Goal: Information Seeking & Learning: Learn about a topic

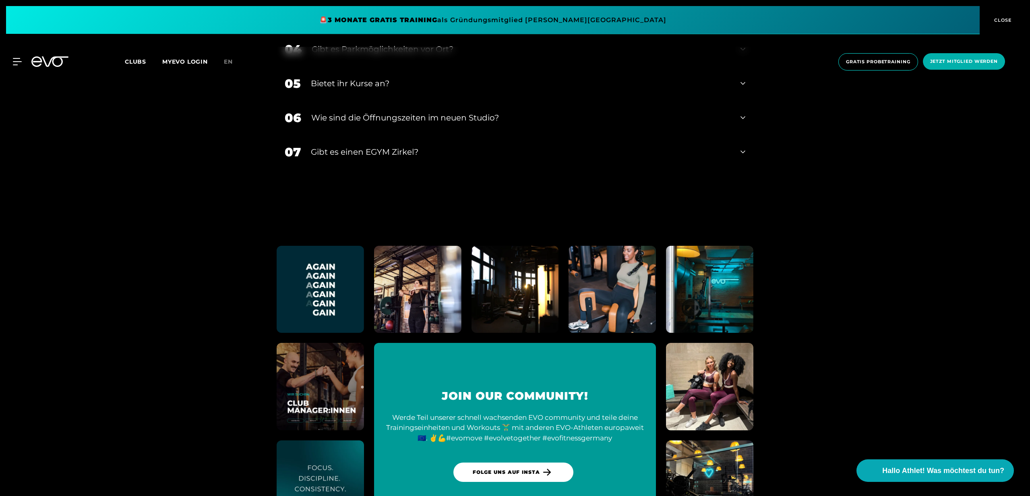
scroll to position [4336, 0]
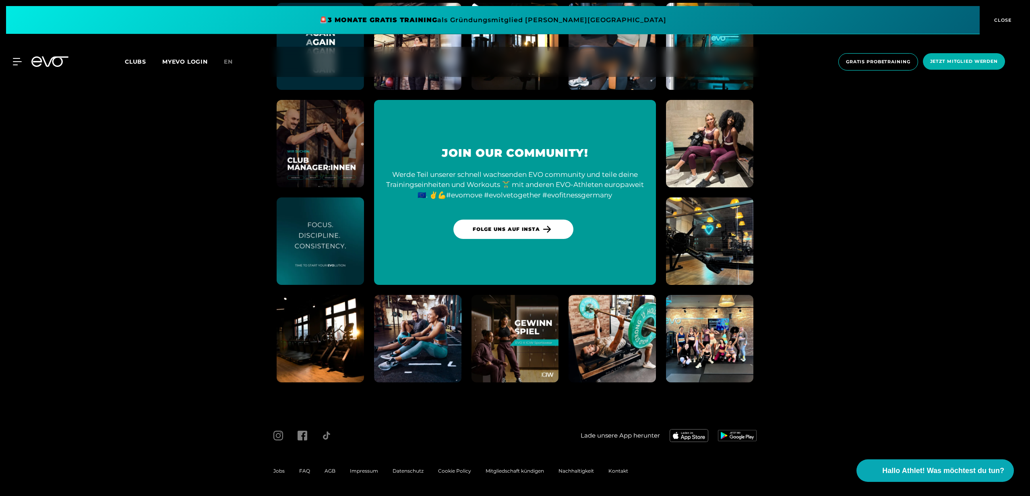
click at [22, 62] on div "MyEVO Login Über EVO Mitgliedschaften Probetraining TAGESPASS EVO Studios [GEOG…" at bounding box center [12, 61] width 28 height 7
click at [146, 59] on link "Clubs" at bounding box center [143, 62] width 37 height 8
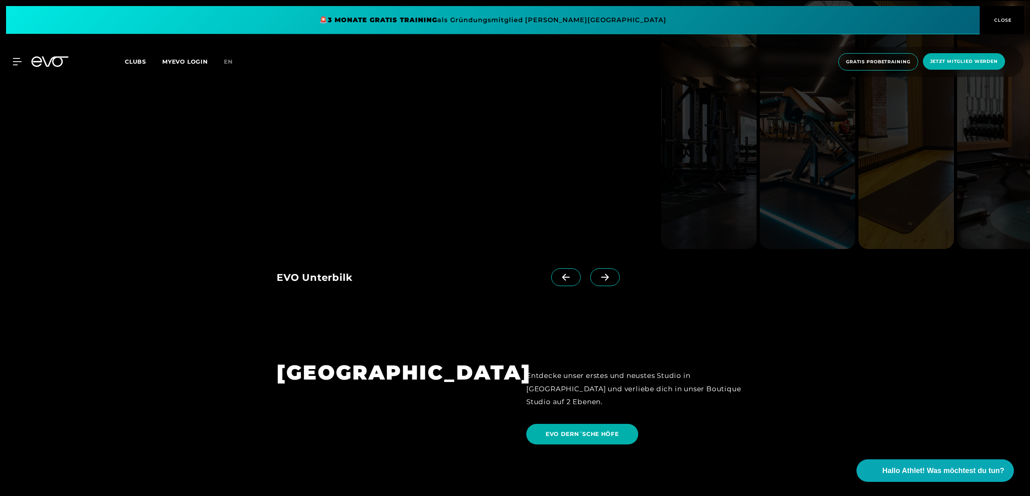
scroll to position [2033, 0]
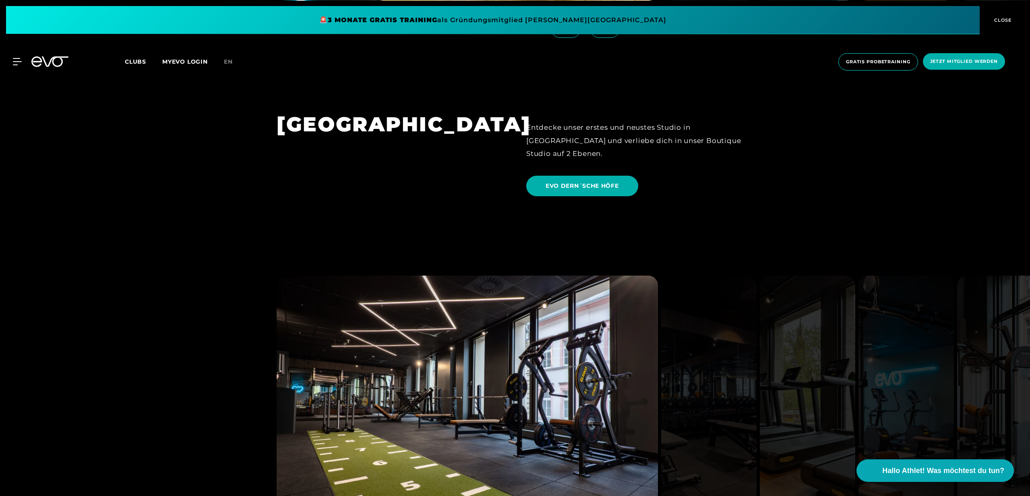
click at [557, 170] on link "EVO DERN´SCHE HÖFE" at bounding box center [583, 186] width 115 height 33
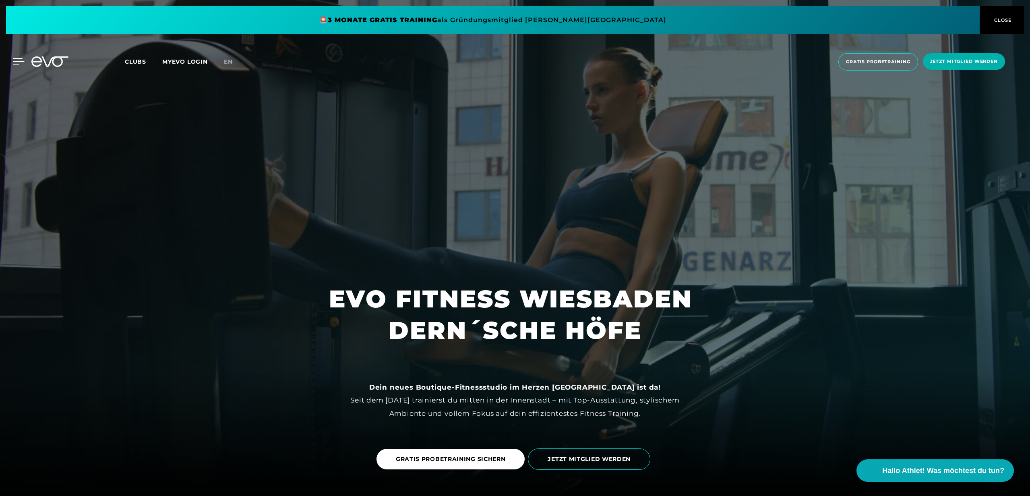
click at [6, 62] on div at bounding box center [12, 61] width 24 height 7
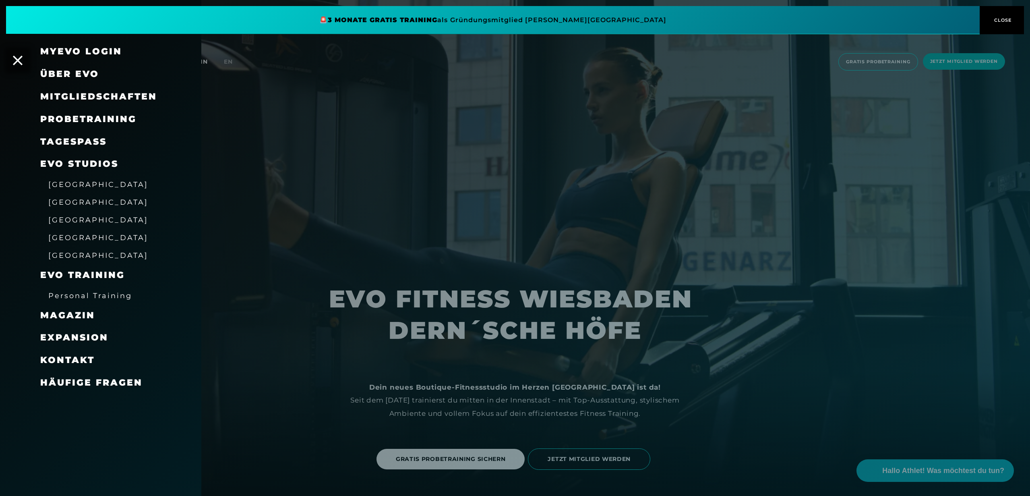
click at [85, 255] on span "[GEOGRAPHIC_DATA]" at bounding box center [98, 255] width 100 height 8
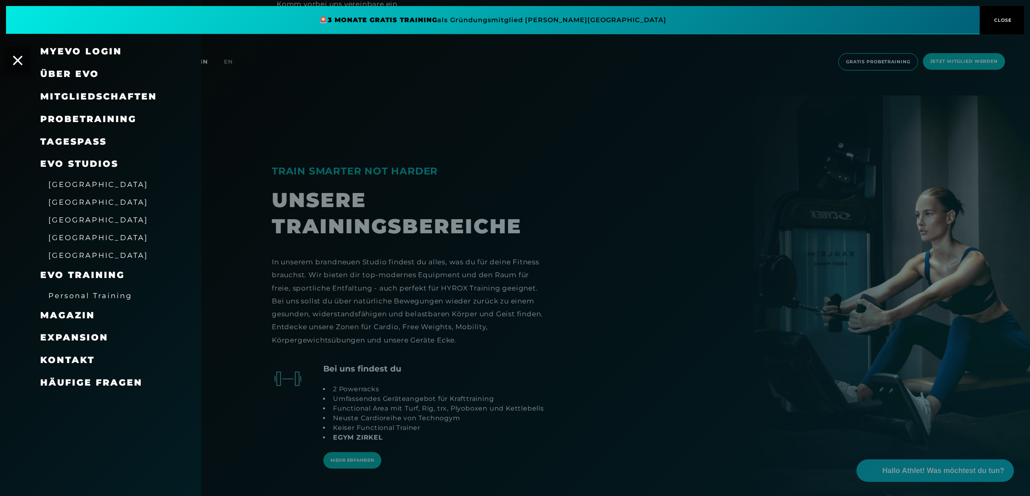
click at [409, 395] on div at bounding box center [515, 248] width 1030 height 496
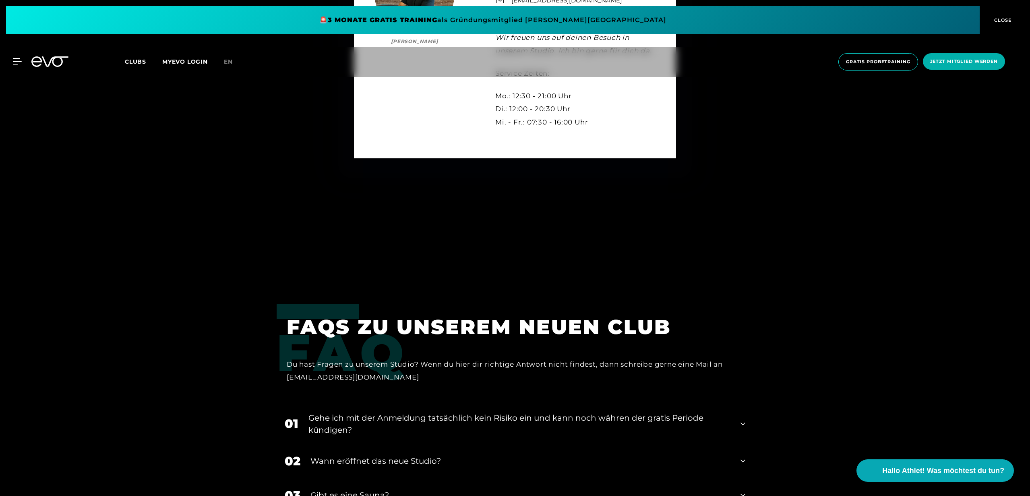
scroll to position [3809, 0]
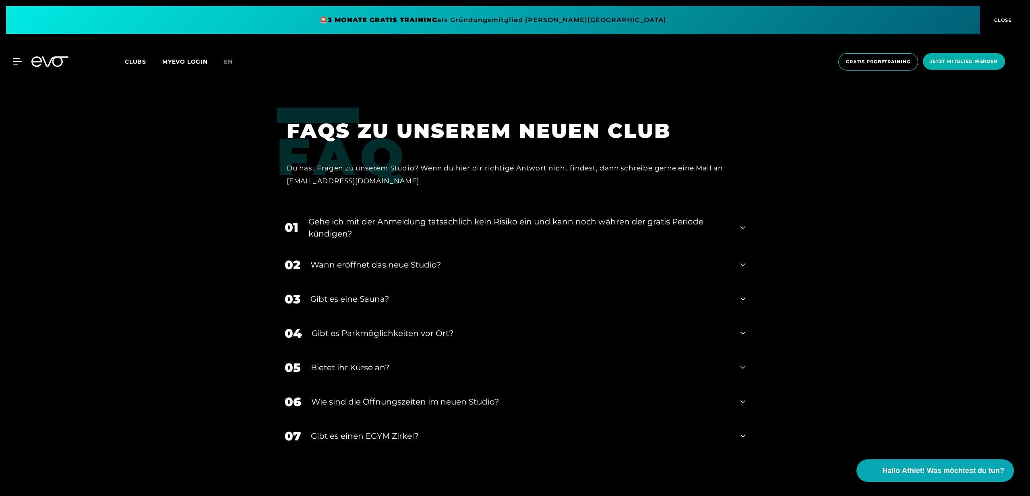
click at [435, 267] on div "Wann eröffnet das neue Studio?" at bounding box center [521, 265] width 420 height 12
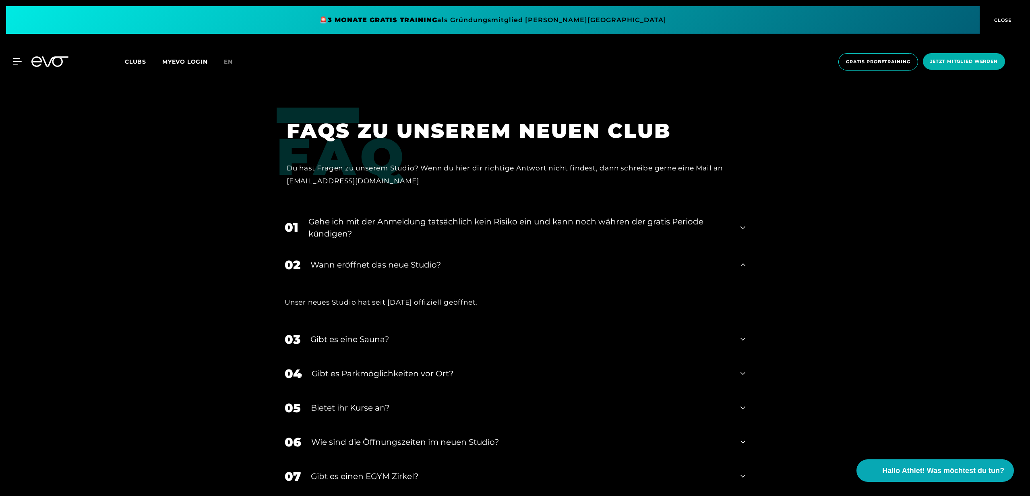
click at [435, 267] on div "Wann eröffnet das neue Studio?" at bounding box center [521, 265] width 420 height 12
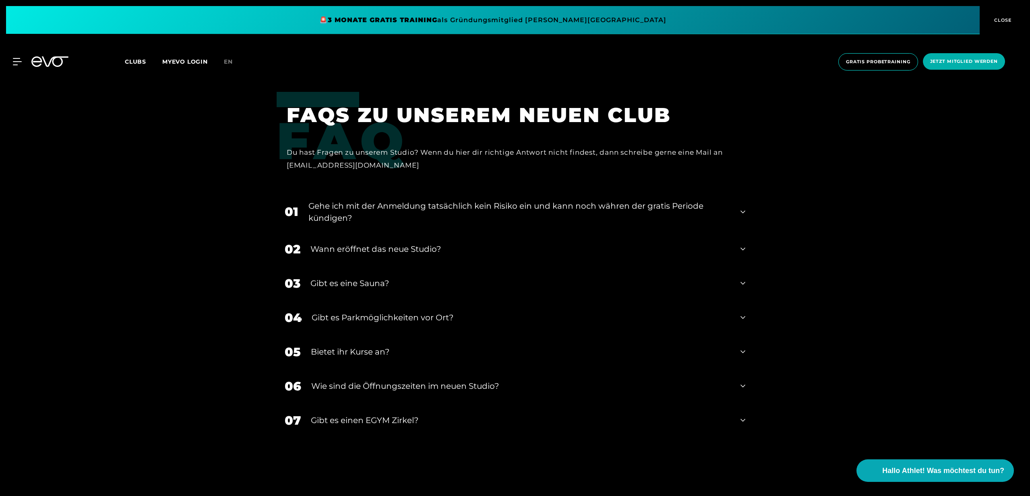
click at [451, 384] on div "​Wie sind die Öffnungszeiten im neuen Studio?" at bounding box center [520, 386] width 419 height 12
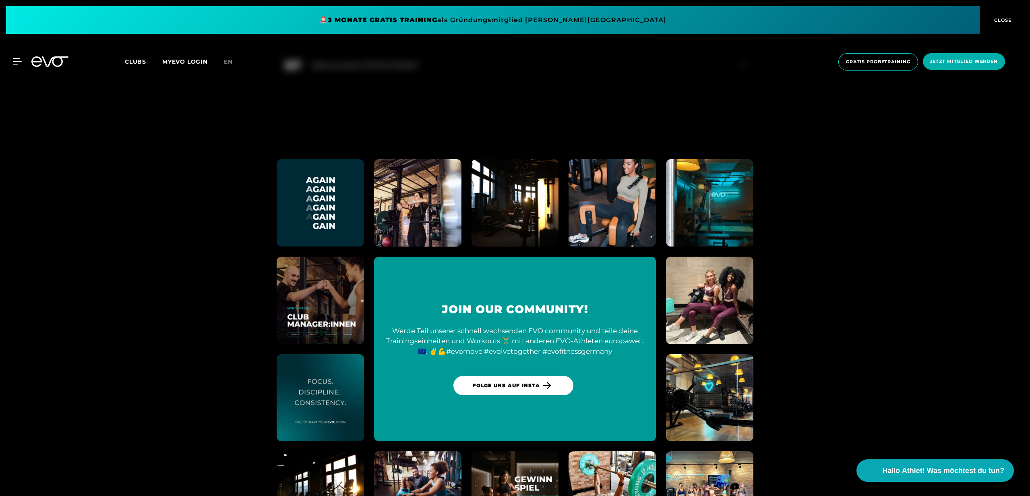
scroll to position [4376, 0]
